Goal: Task Accomplishment & Management: Book appointment/travel/reservation

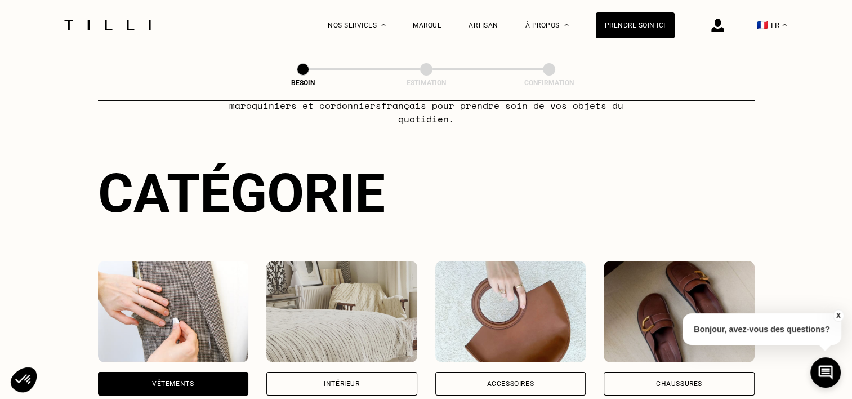
scroll to position [97, 0]
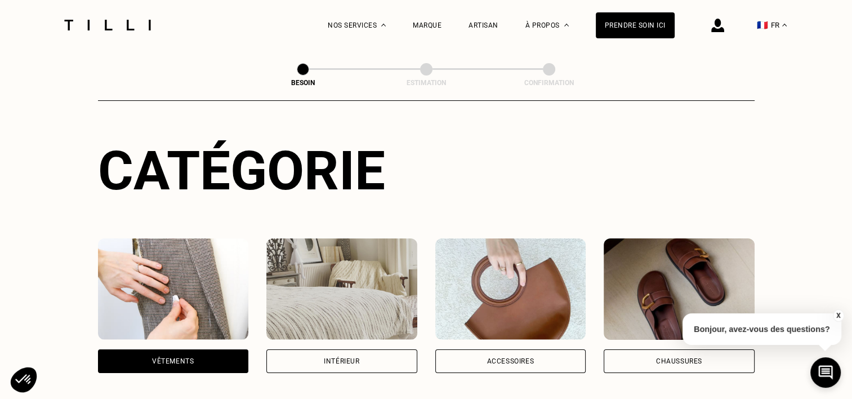
click at [540, 282] on img at bounding box center [510, 288] width 151 height 101
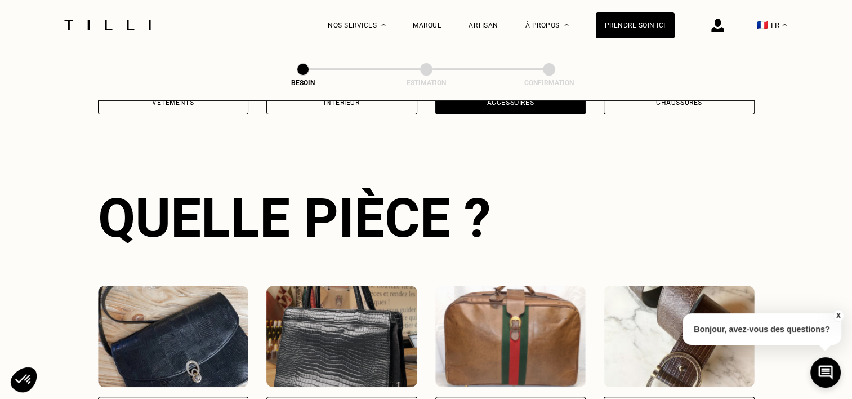
scroll to position [367, 0]
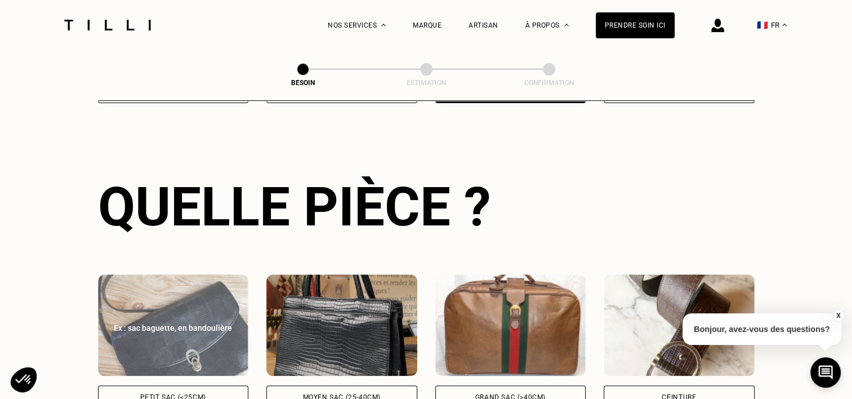
click at [233, 371] on div "Ex : sac baguette, en bandoulière Petit sac (<25cm)" at bounding box center [173, 341] width 151 height 135
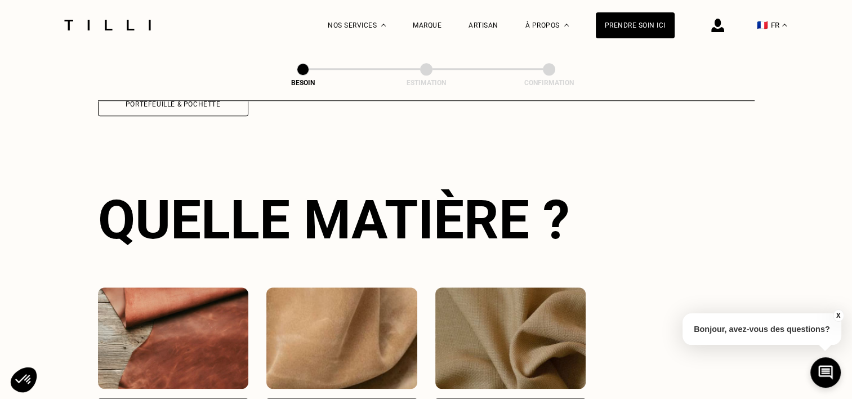
scroll to position [826, 0]
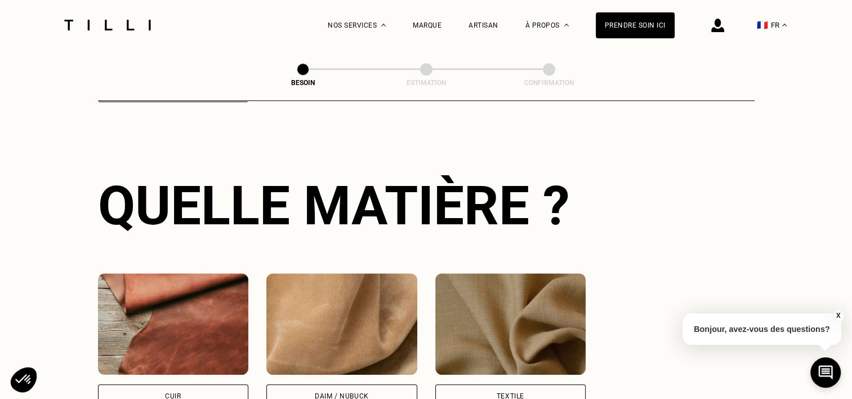
click at [221, 366] on div "Cuir" at bounding box center [173, 340] width 151 height 135
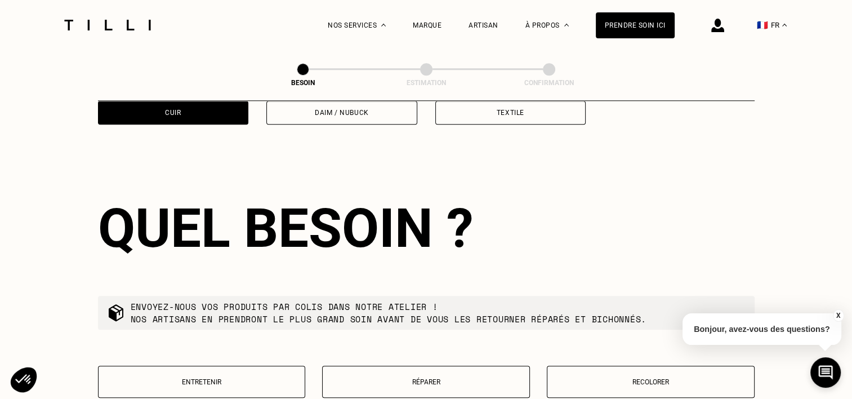
scroll to position [1134, 0]
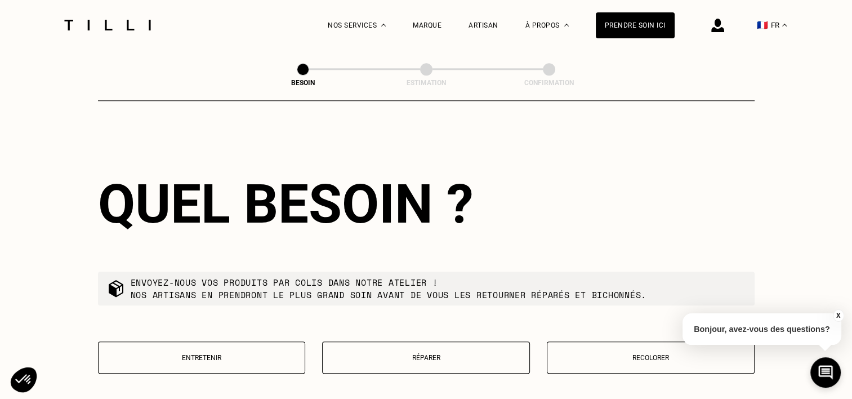
click at [458, 353] on p "Réparer" at bounding box center [425, 357] width 195 height 8
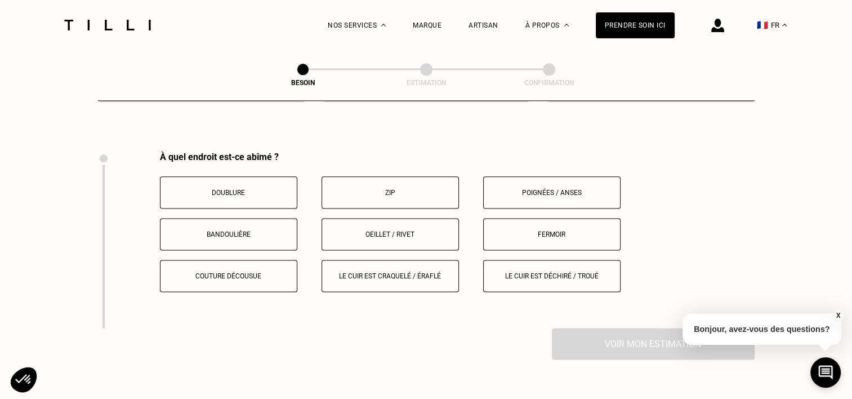
scroll to position [1423, 0]
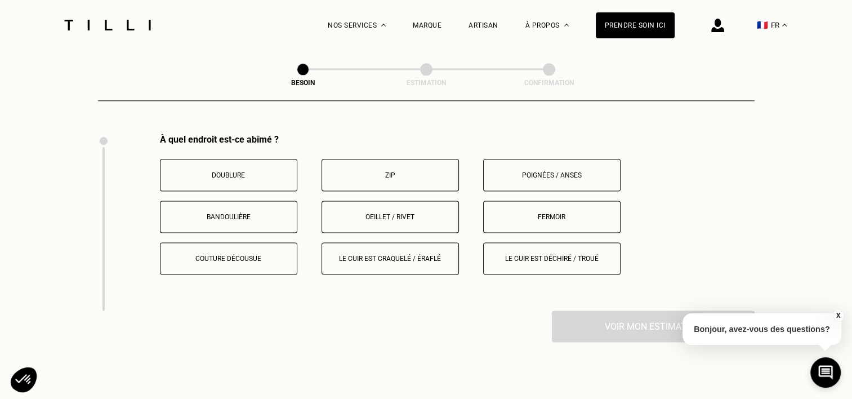
click at [391, 171] on p "Zip" at bounding box center [390, 175] width 125 height 8
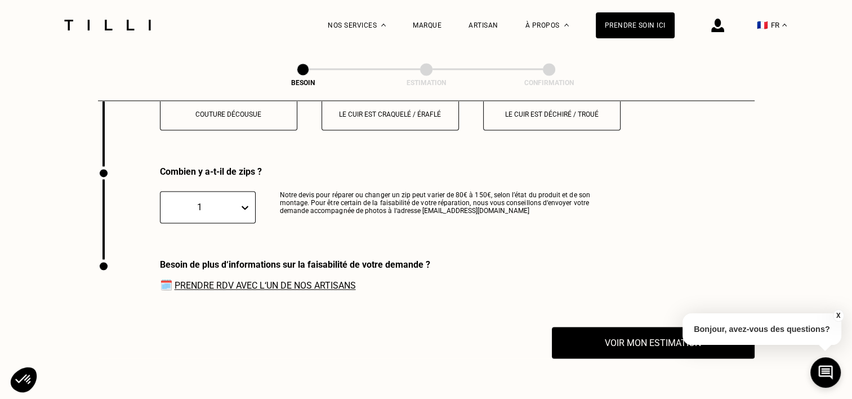
scroll to position [1599, 0]
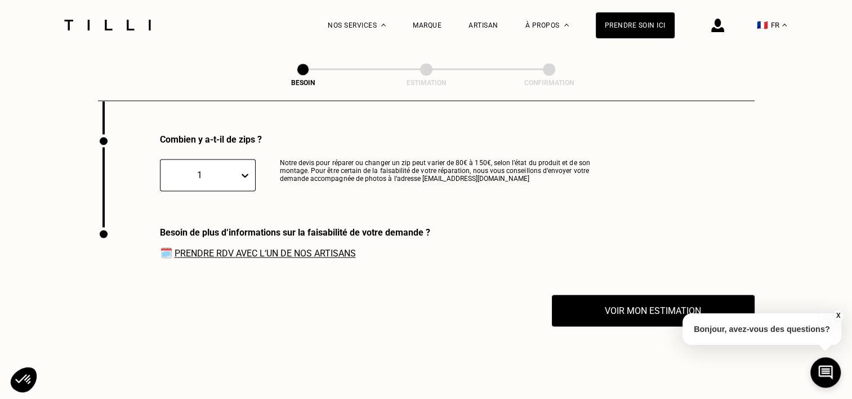
click at [244, 173] on icon at bounding box center [244, 175] width 7 height 4
click at [198, 169] on div "1" at bounding box center [199, 174] width 67 height 11
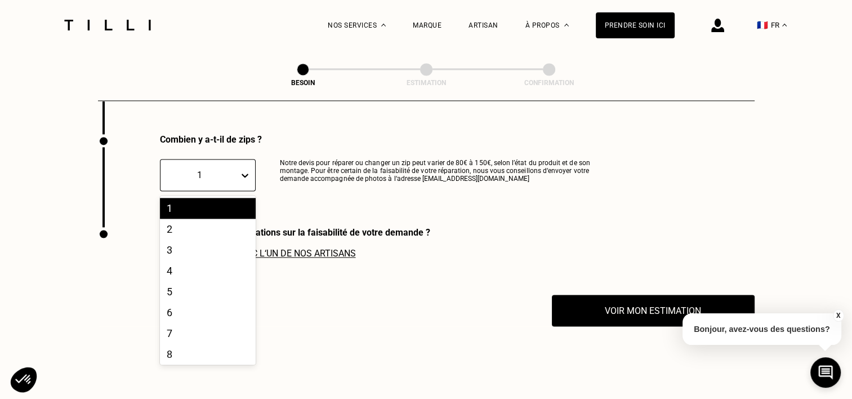
click at [216, 198] on div "1" at bounding box center [208, 208] width 96 height 21
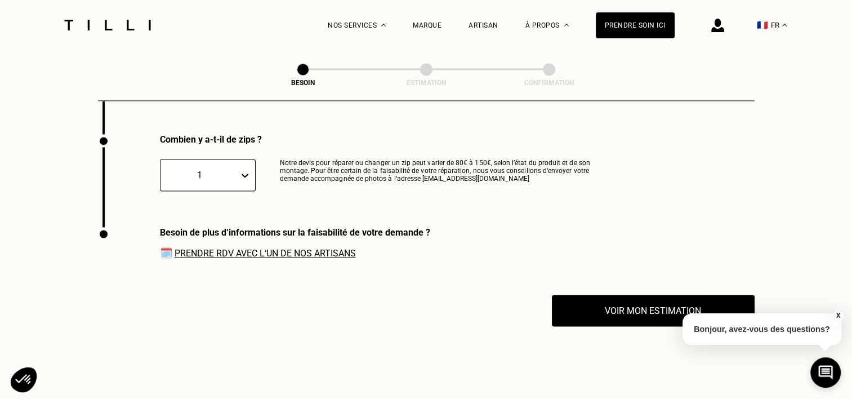
click at [312, 248] on link "Prendre RDV avec l‘un de nos artisans" at bounding box center [264, 253] width 181 height 11
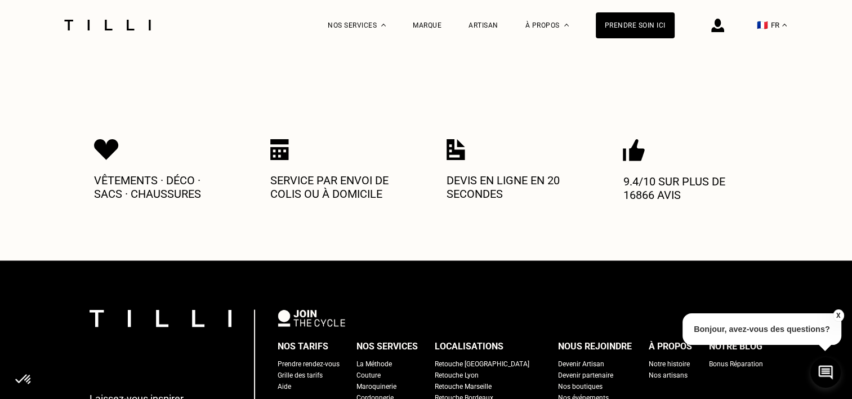
scroll to position [1891, 0]
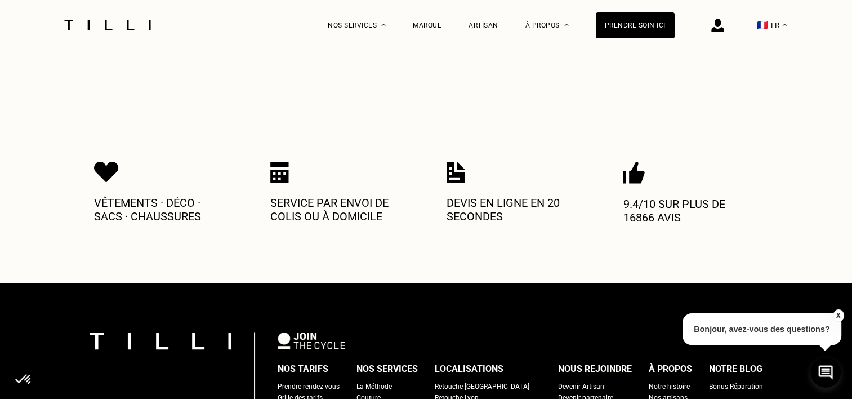
click at [463, 182] on div "Devis en ligne en 20 secondes" at bounding box center [513, 198] width 135 height 74
click at [459, 171] on img at bounding box center [455, 171] width 19 height 21
click at [458, 161] on img at bounding box center [455, 171] width 19 height 21
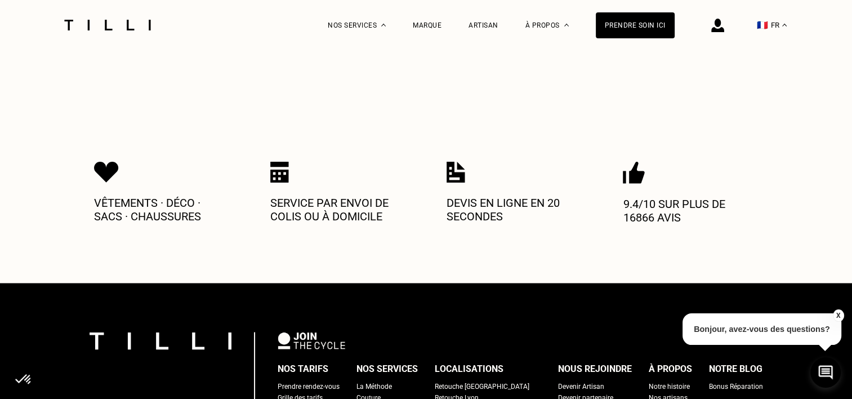
click at [448, 166] on img at bounding box center [455, 171] width 19 height 21
click at [448, 167] on img at bounding box center [455, 171] width 19 height 21
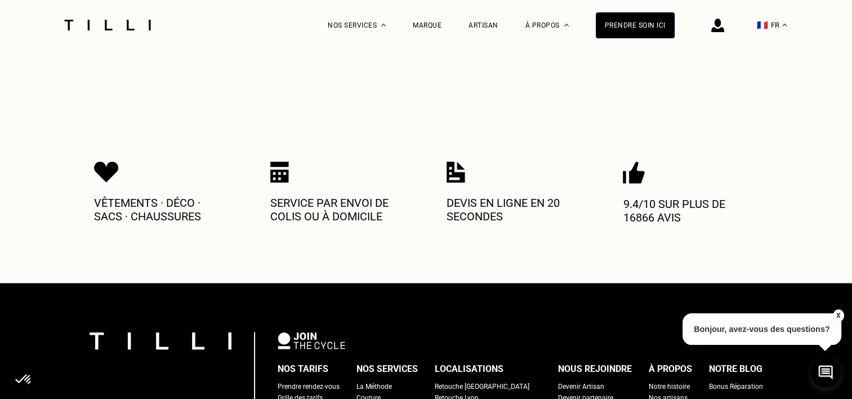
click at [448, 167] on img at bounding box center [455, 171] width 19 height 21
click at [638, 20] on div "Prendre soin ici" at bounding box center [635, 25] width 79 height 26
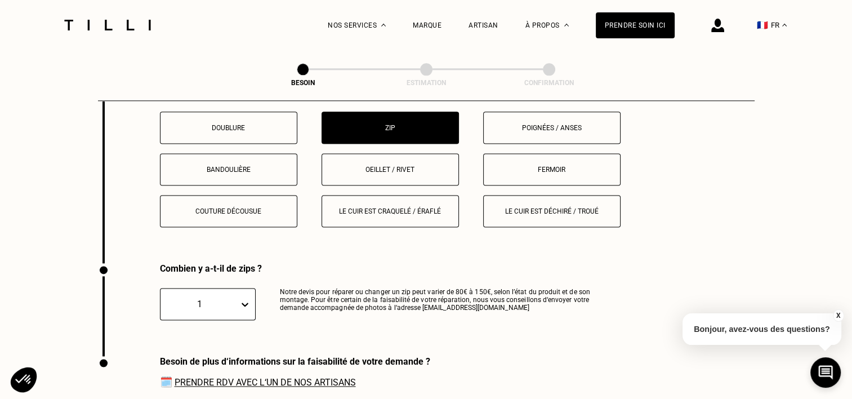
scroll to position [1500, 0]
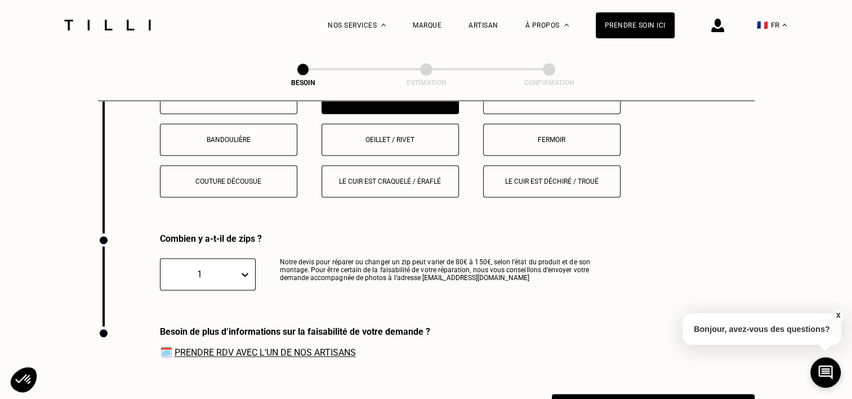
click at [214, 347] on link "Prendre RDV avec l‘un de nos artisans" at bounding box center [264, 352] width 181 height 11
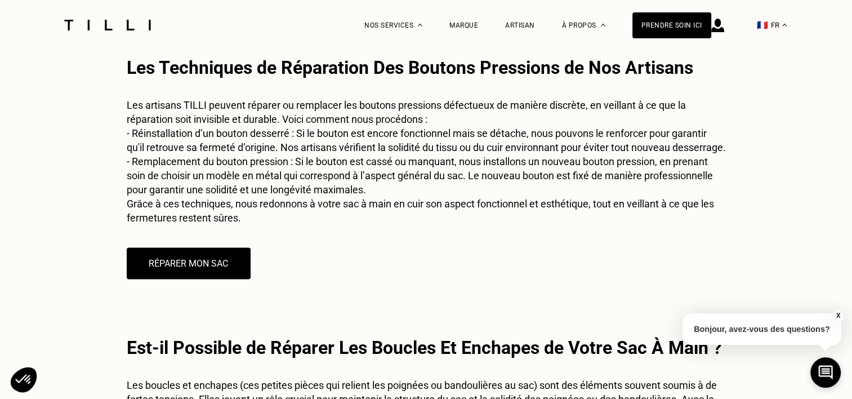
scroll to position [202, 0]
